Goal: Task Accomplishment & Management: Use online tool/utility

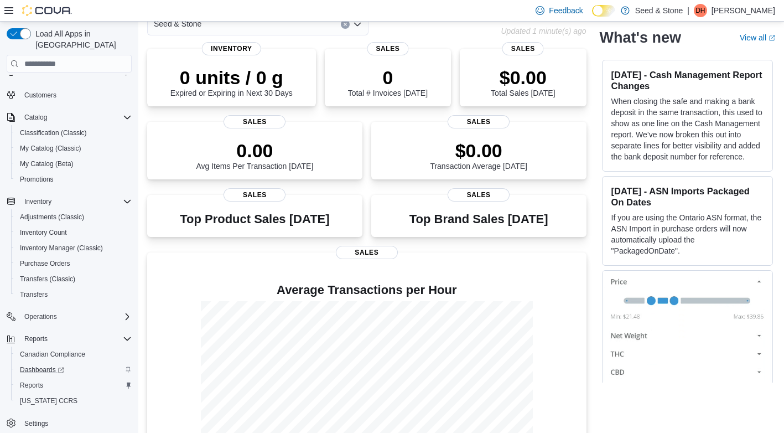
scroll to position [116, 0]
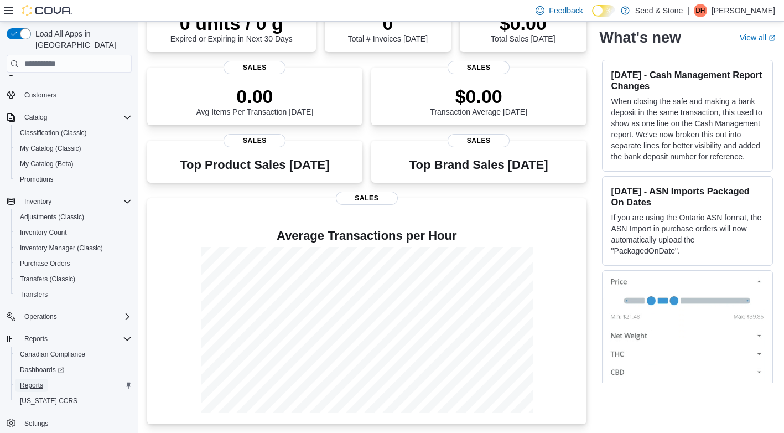
click at [26, 381] on span "Reports" at bounding box center [31, 385] width 23 height 9
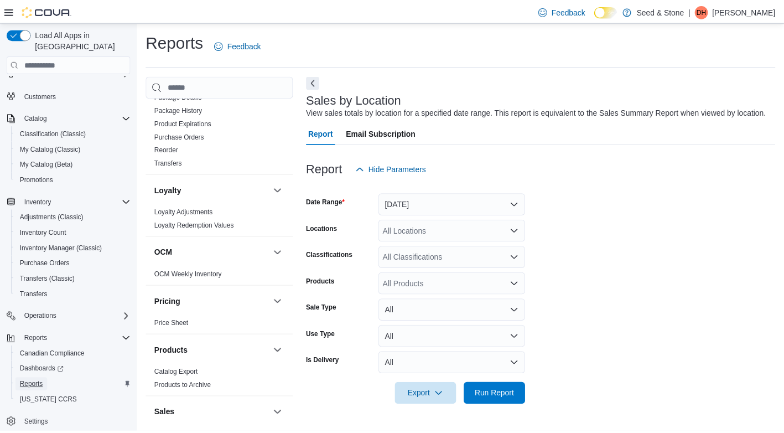
scroll to position [871, 0]
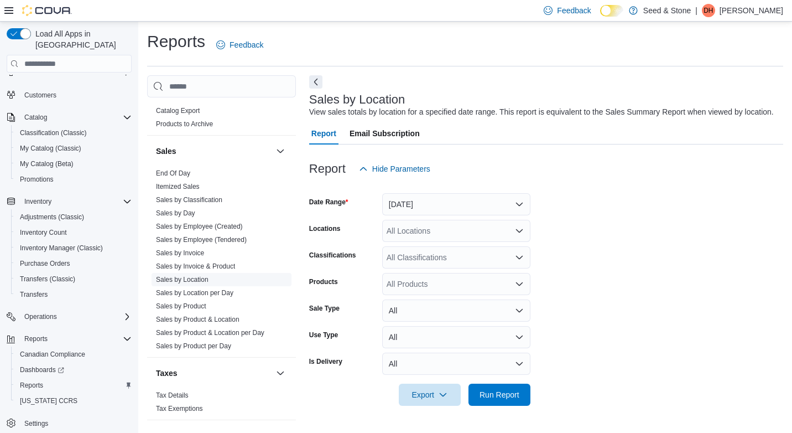
click at [184, 276] on link "Sales by Location" at bounding box center [182, 280] width 53 height 8
click at [511, 392] on span "Run Report" at bounding box center [500, 393] width 40 height 11
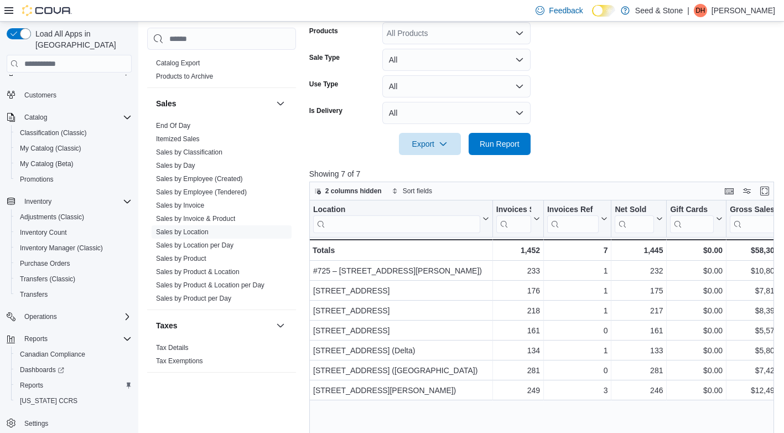
scroll to position [332, 0]
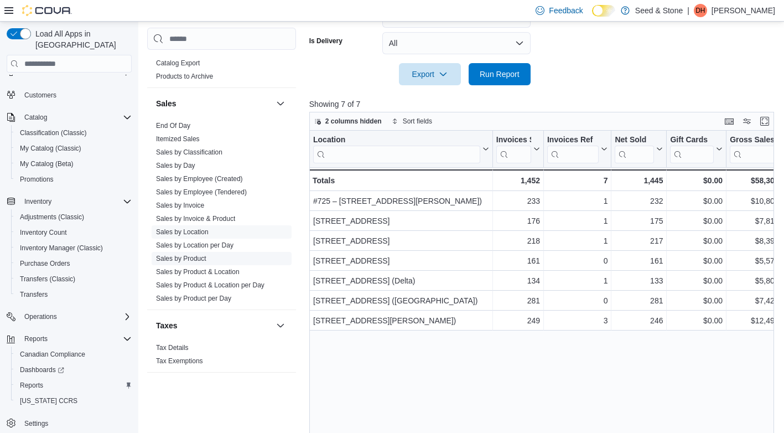
click at [186, 254] on link "Sales by Product" at bounding box center [181, 258] width 50 height 8
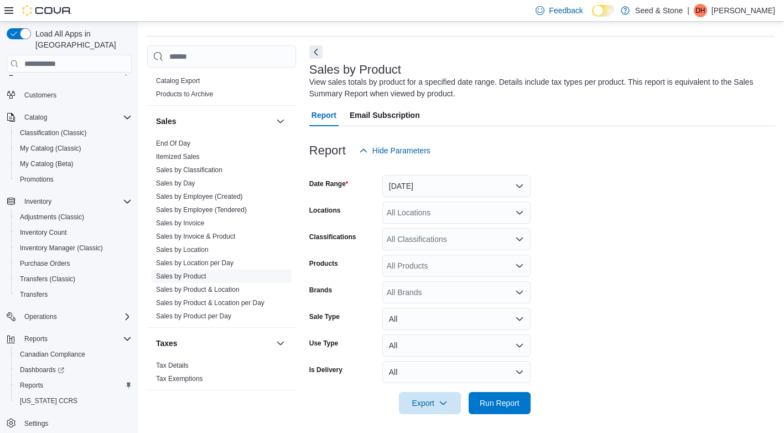
scroll to position [33, 0]
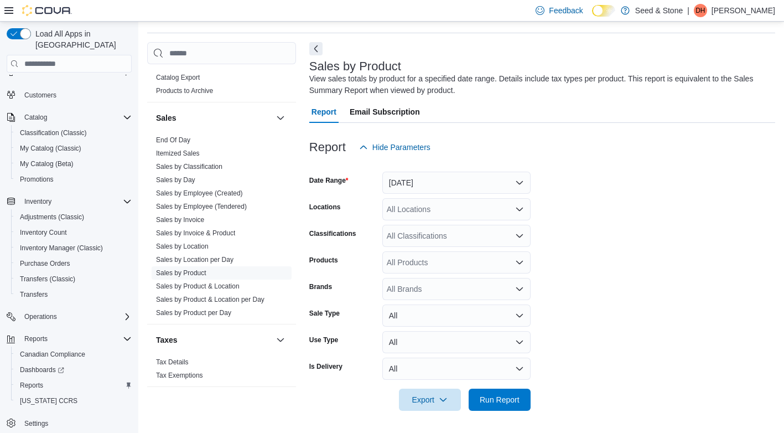
click at [489, 209] on div "All Locations" at bounding box center [456, 209] width 148 height 22
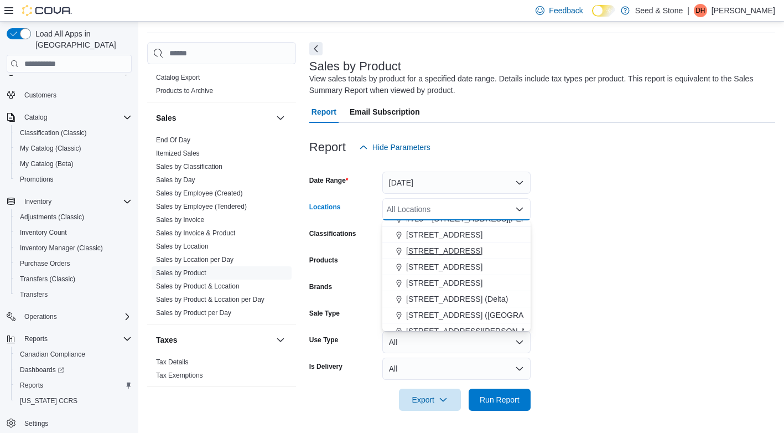
scroll to position [50, 0]
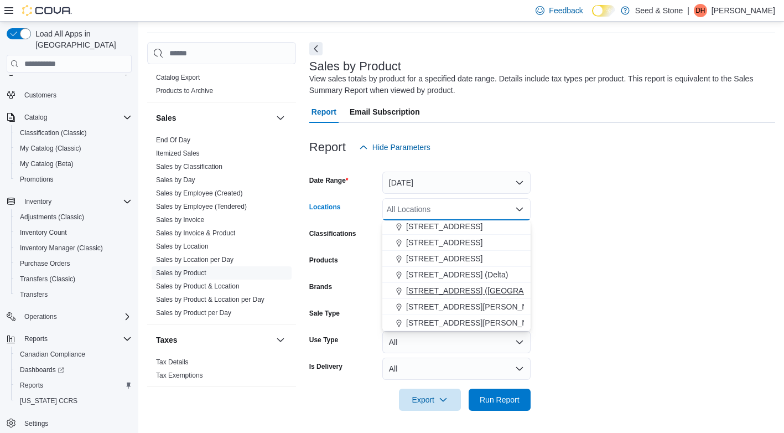
click at [439, 289] on span "[STREET_ADDRESS] ([GEOGRAPHIC_DATA])" at bounding box center [488, 290] width 164 height 11
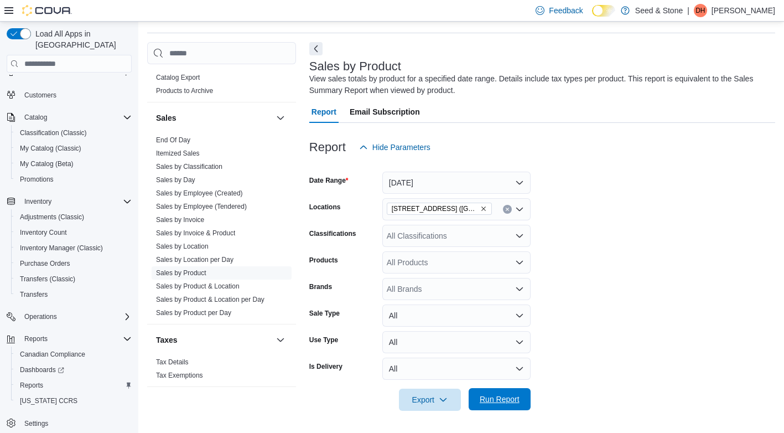
click at [506, 399] on span "Run Report" at bounding box center [500, 398] width 40 height 11
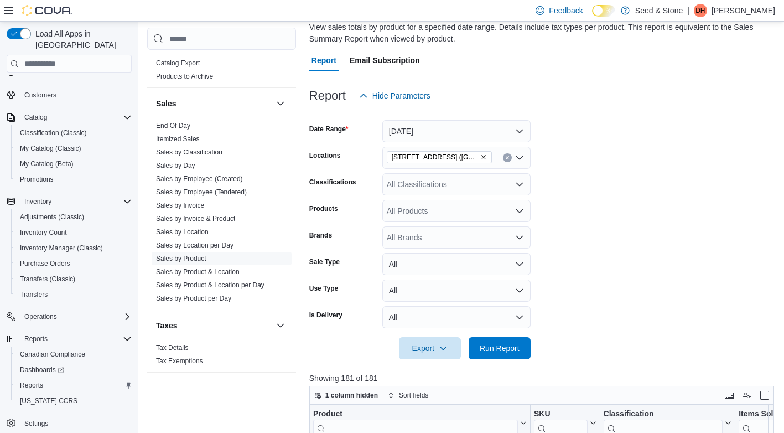
scroll to position [61, 0]
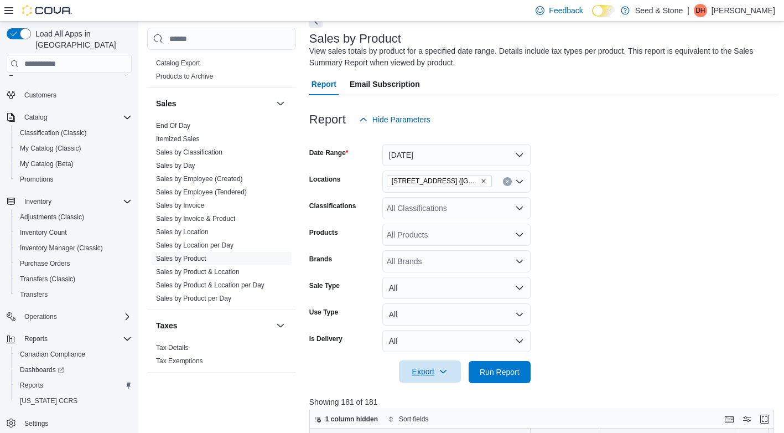
click at [429, 372] on span "Export" at bounding box center [430, 371] width 49 height 22
click at [440, 304] on span "Export to Excel" at bounding box center [432, 305] width 50 height 9
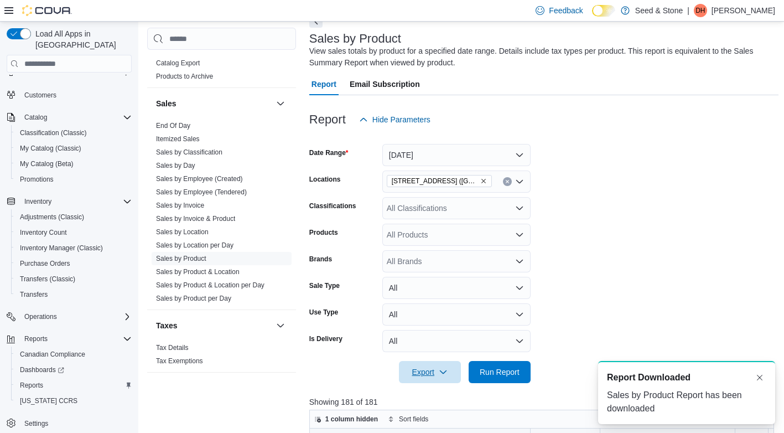
scroll to position [0, 0]
